Goal: Register for event/course

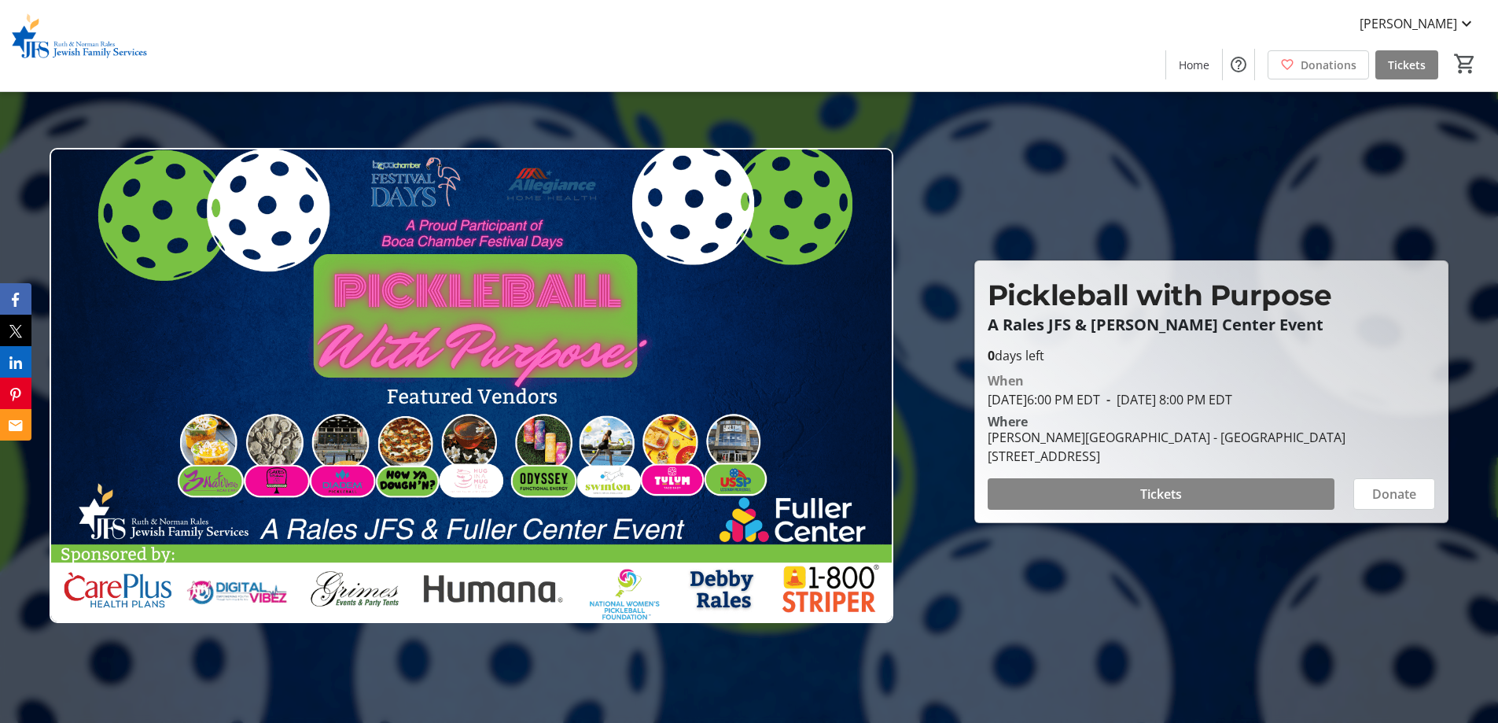
click at [1114, 506] on span at bounding box center [1160, 494] width 347 height 38
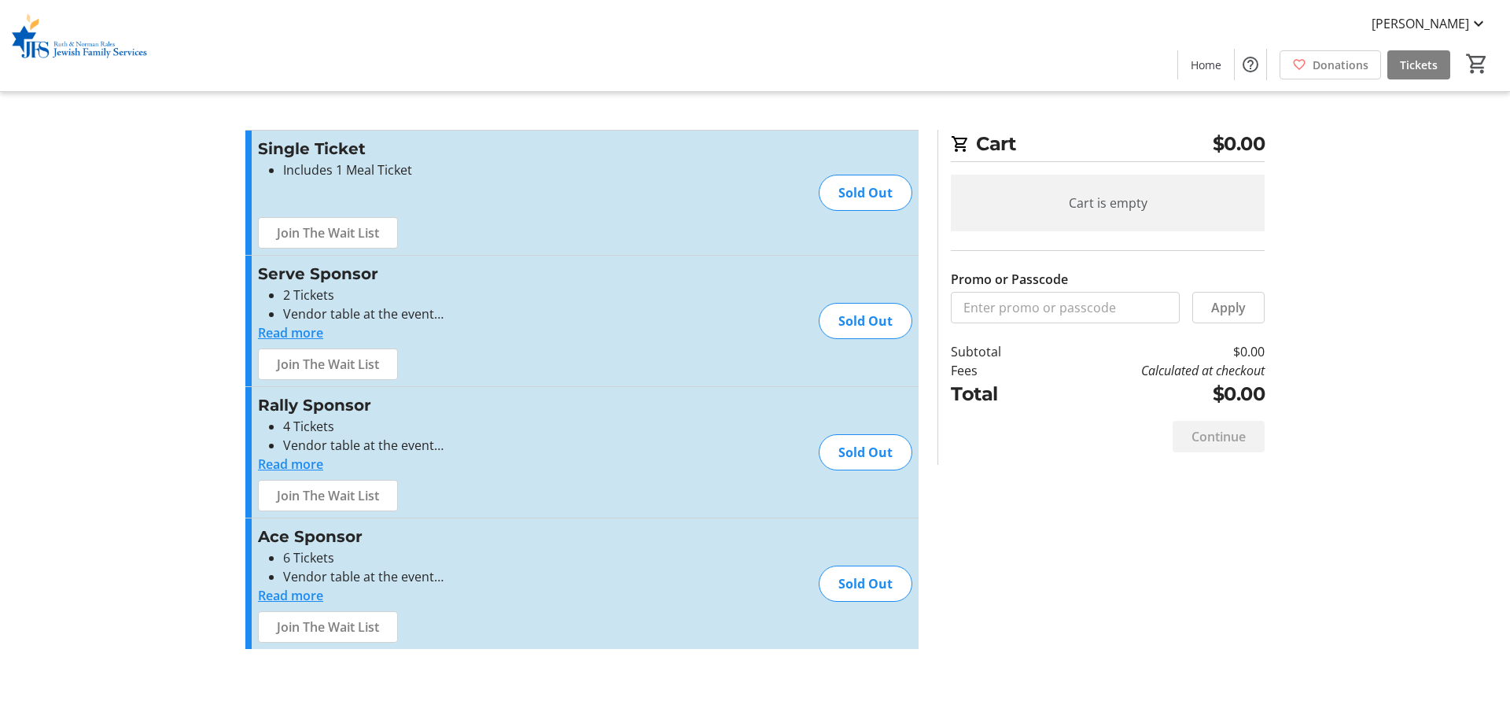
click at [69, 39] on img at bounding box center [79, 45] width 140 height 79
